Goal: Navigation & Orientation: Find specific page/section

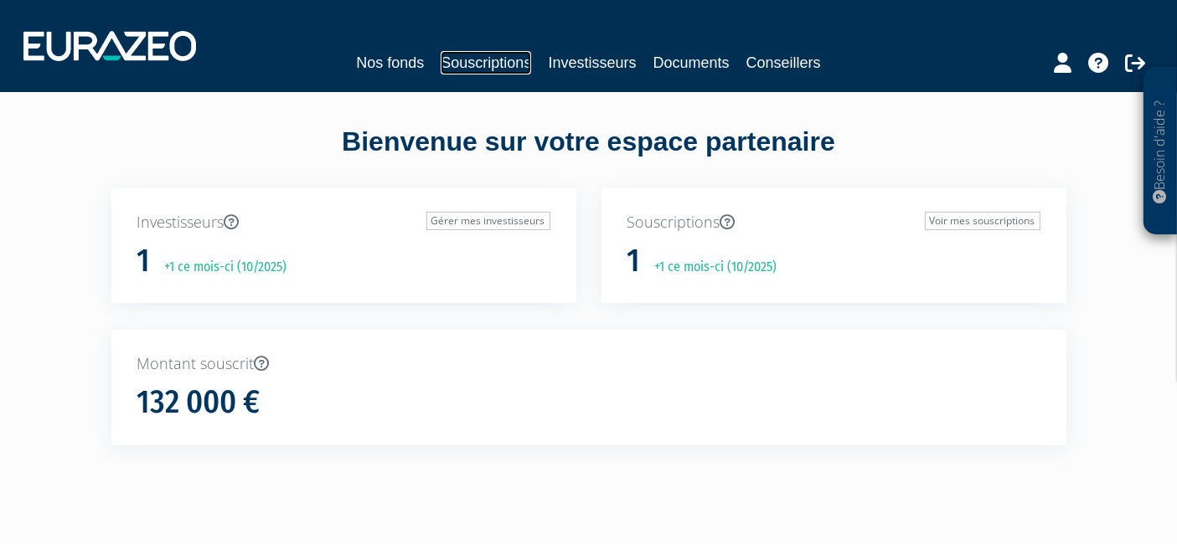
click at [511, 59] on link "Souscriptions" at bounding box center [486, 62] width 90 height 23
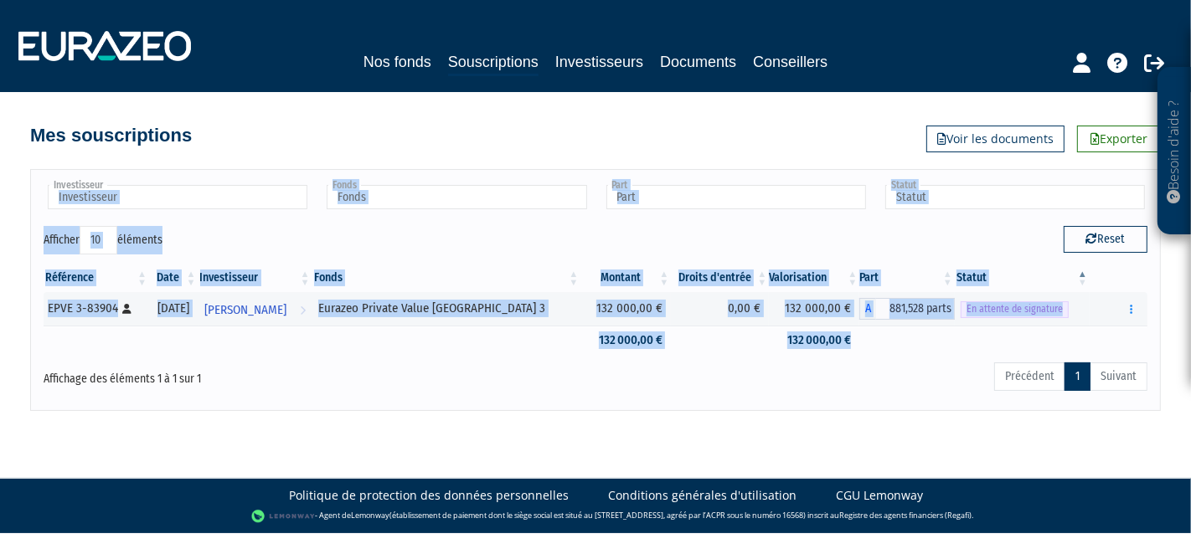
drag, startPoint x: 525, startPoint y: 256, endPoint x: 203, endPoint y: 156, distance: 337.8
click at [203, 156] on div "Investisseur [PERSON_NAME] Investisseur Fonds Eurazeo Private Value Europe 3 Fo…" at bounding box center [595, 281] width 955 height 258
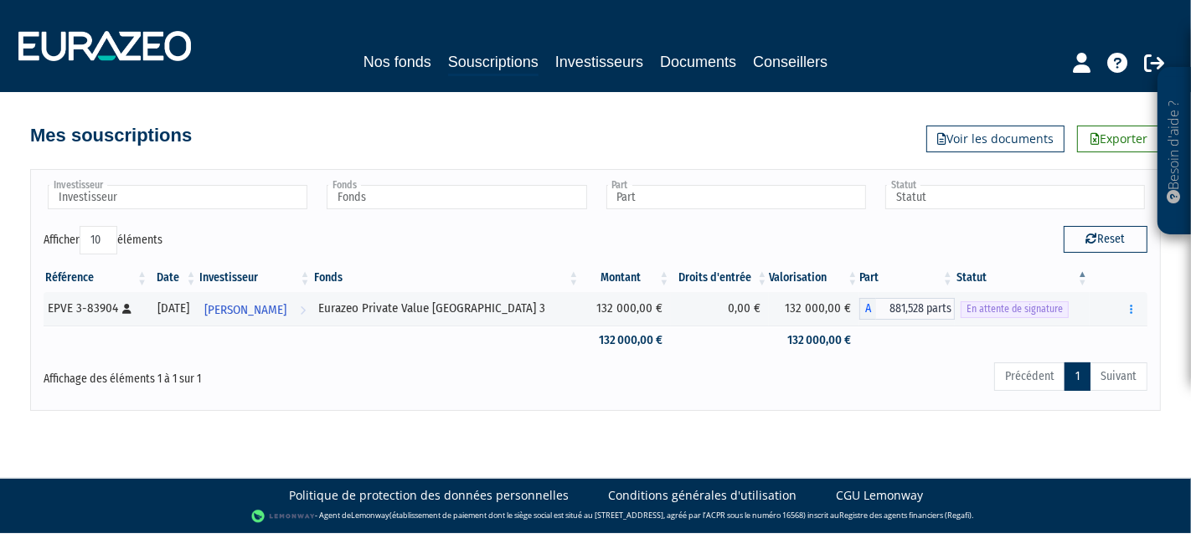
click at [415, 391] on div "Affichage des éléments 1 à 1 sur 1" at bounding box center [266, 379] width 471 height 37
click at [1132, 304] on icon "button" at bounding box center [1131, 309] width 3 height 11
click at [838, 388] on div "Précédent 1 Suivant" at bounding box center [830, 379] width 633 height 37
drag, startPoint x: 687, startPoint y: 9, endPoint x: 684, endPoint y: 1, distance: 8.7
click at [687, 9] on nav "Nos fonds Souscriptions Investisseurs Documents Conseillers" at bounding box center [595, 46] width 1191 height 92
